Goal: Information Seeking & Learning: Learn about a topic

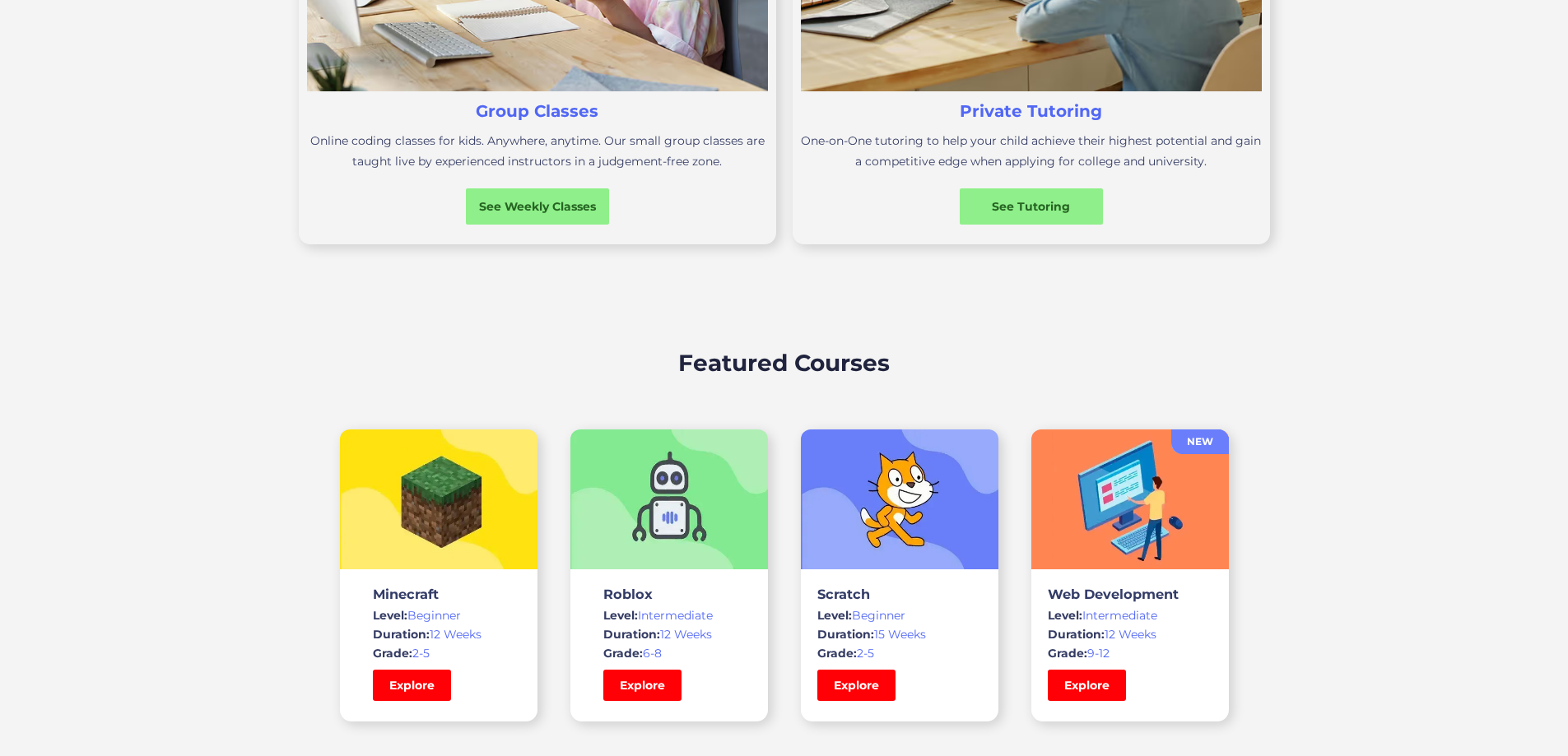
scroll to position [905, 0]
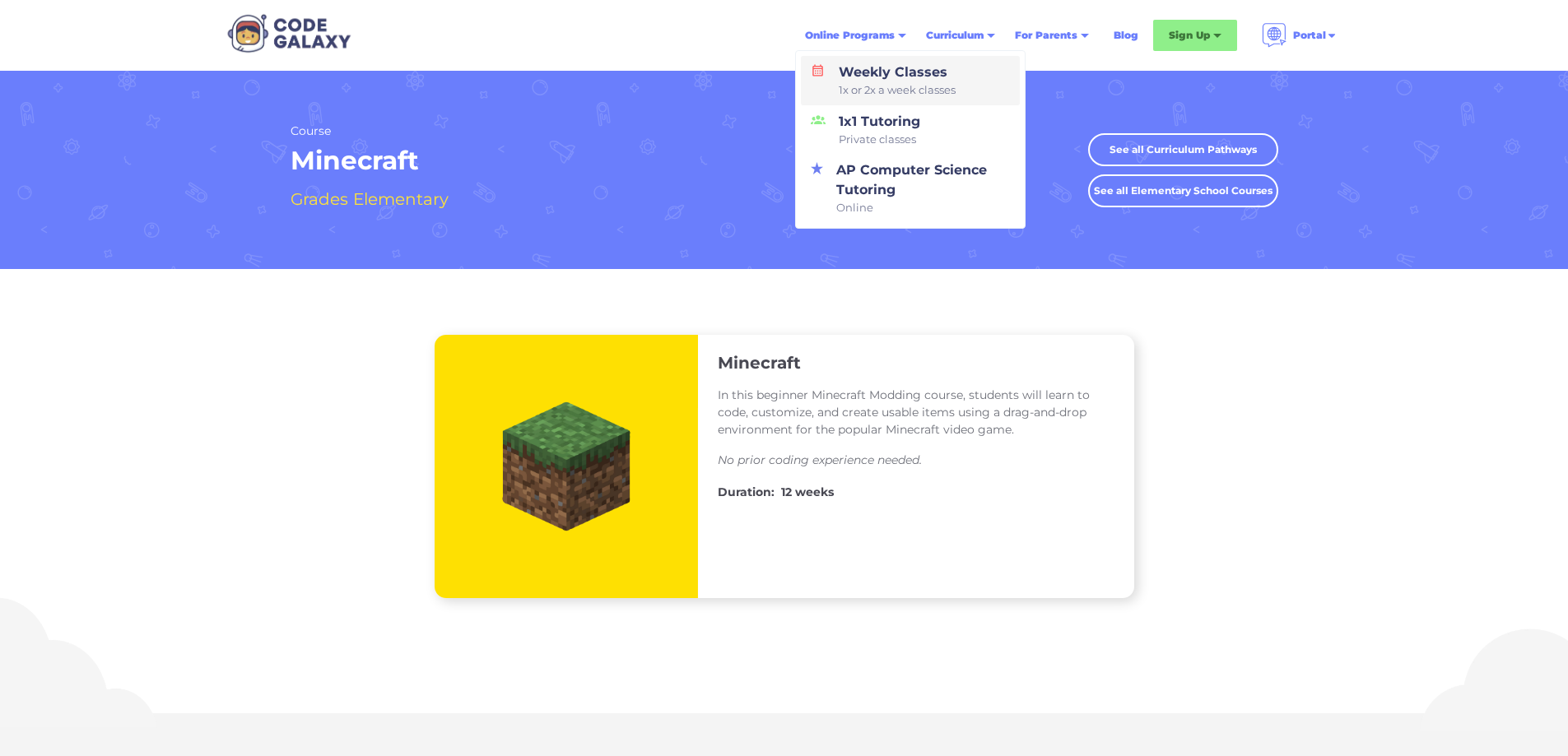
click at [948, 82] on span "1x or 2x a week classes" at bounding box center [897, 90] width 117 height 17
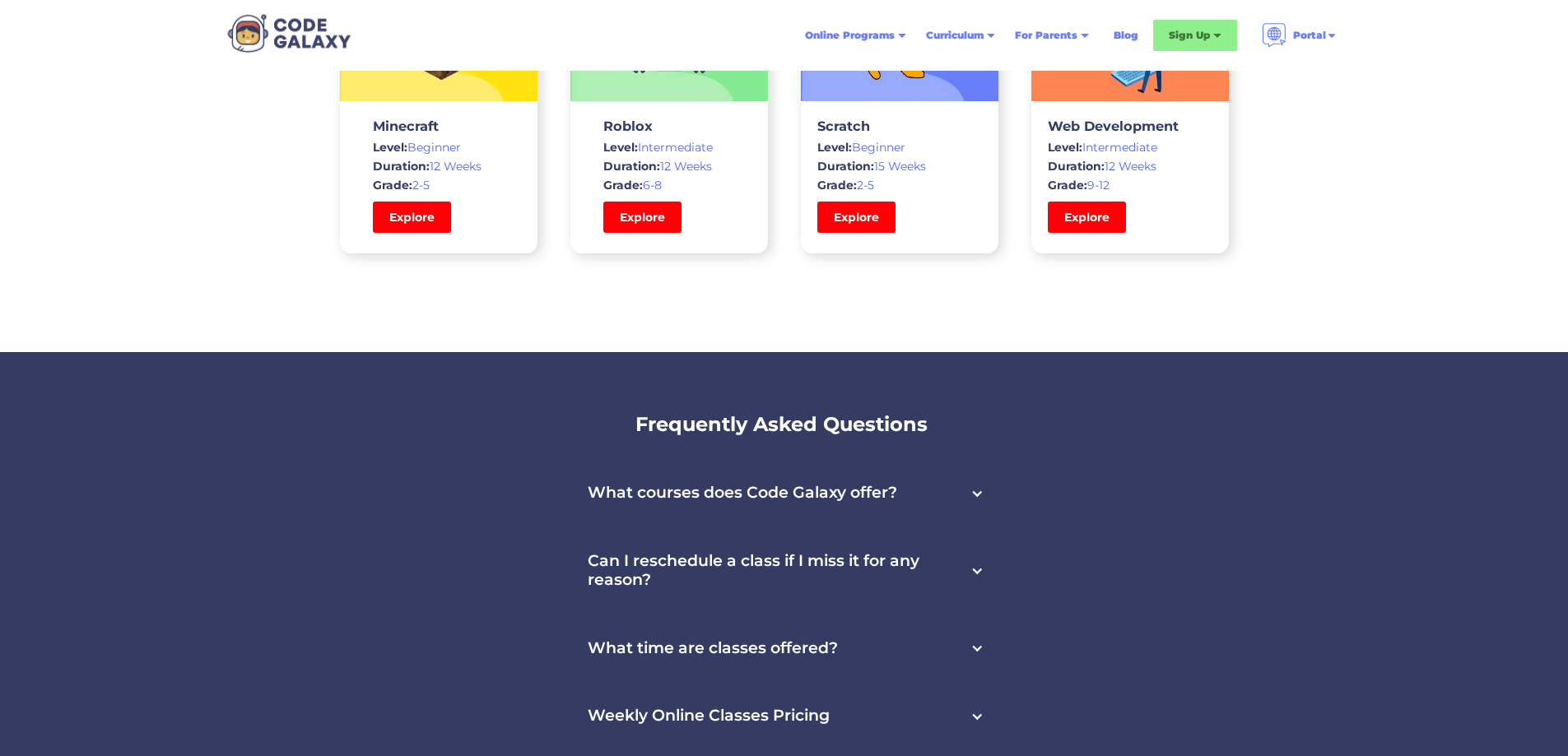
scroll to position [5348, 0]
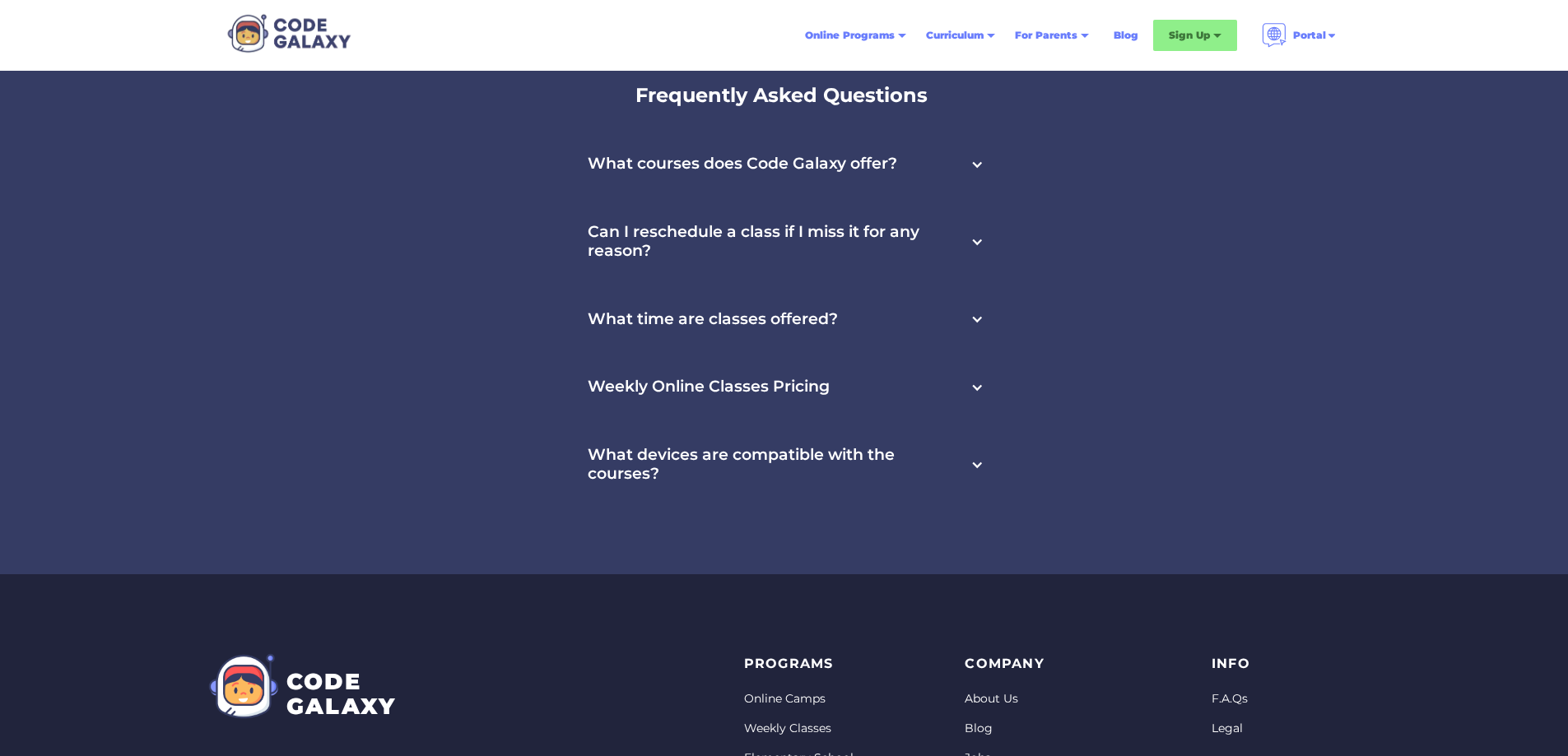
click at [979, 381] on div at bounding box center [976, 387] width 13 height 13
